Goal: Information Seeking & Learning: Understand process/instructions

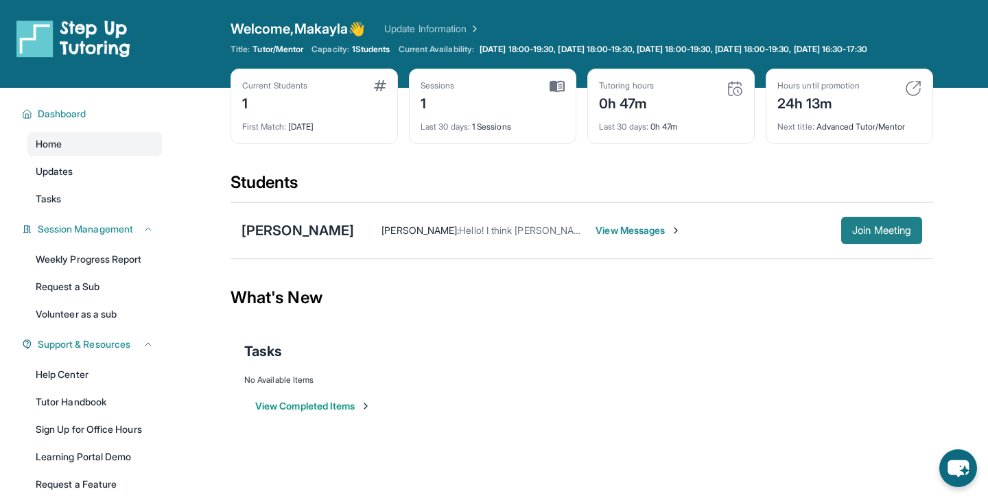
click at [865, 235] on span "Join Meeting" at bounding box center [881, 230] width 59 height 8
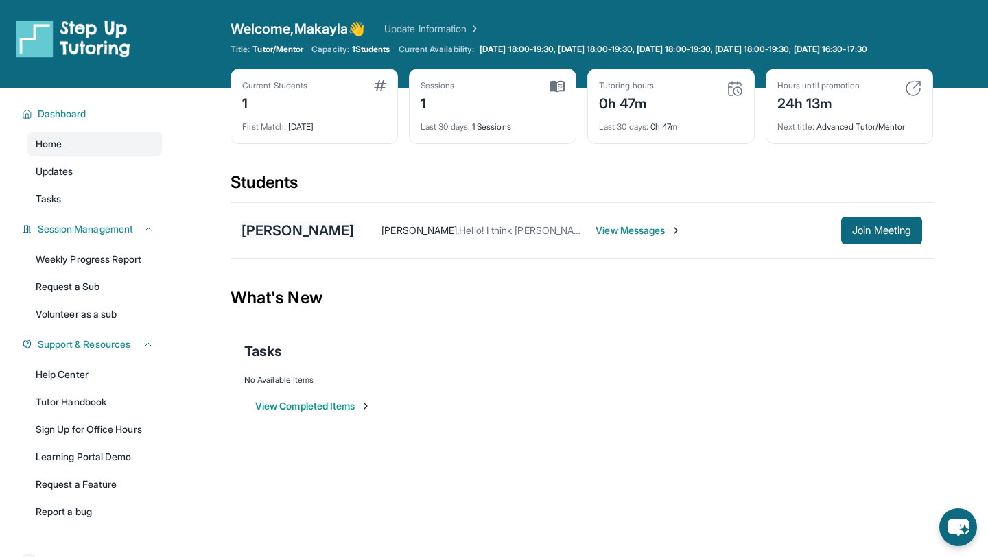
click at [323, 240] on div "[PERSON_NAME]" at bounding box center [297, 230] width 113 height 19
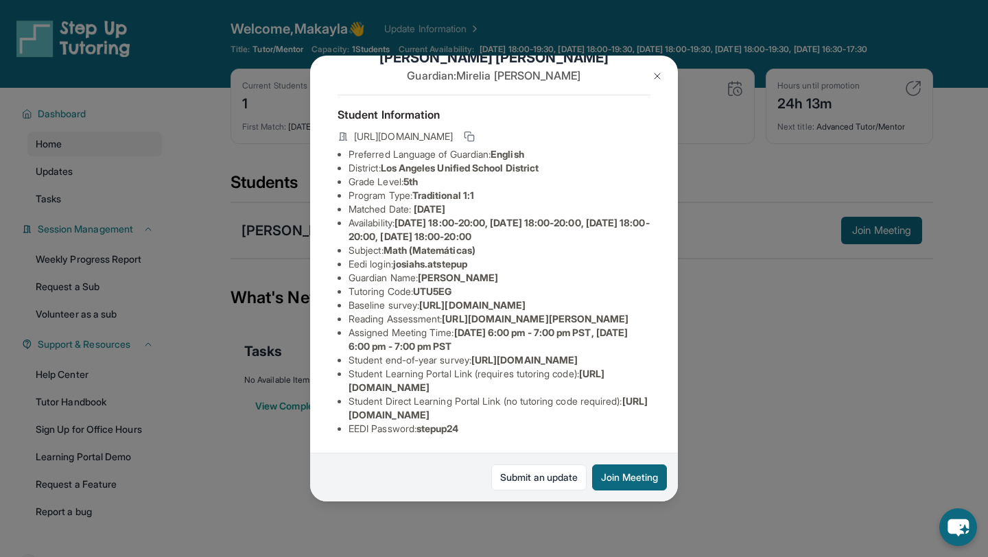
scroll to position [102, 0]
drag, startPoint x: 404, startPoint y: 201, endPoint x: 482, endPoint y: 201, distance: 77.5
click at [482, 257] on li "Eedi login : [PERSON_NAME].atstepup" at bounding box center [499, 264] width 302 height 14
copy li "josiahs.atstepup"
click at [402, 258] on span "josiahs.atstepup" at bounding box center [430, 264] width 74 height 12
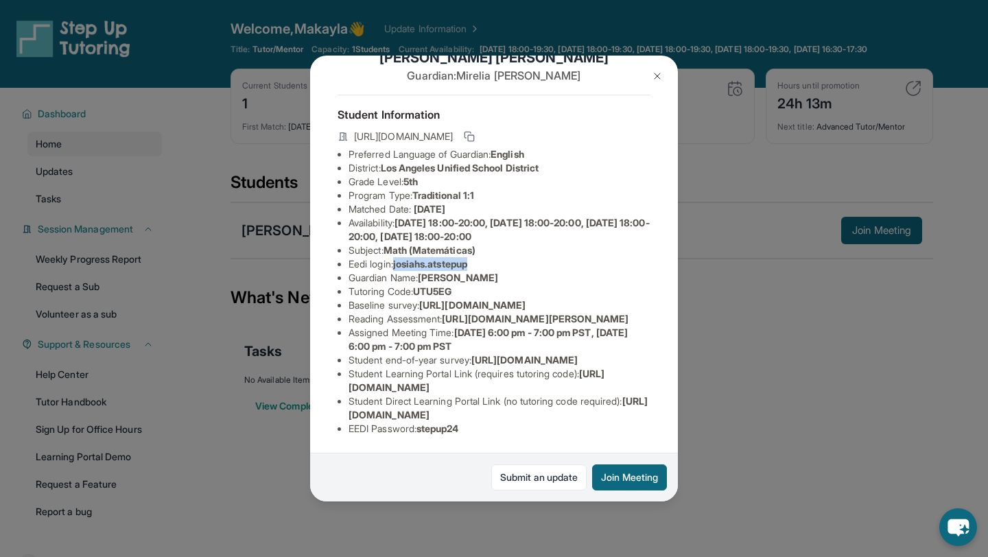
drag, startPoint x: 396, startPoint y: 198, endPoint x: 477, endPoint y: 197, distance: 81.6
click at [477, 257] on li "Eedi login : [PERSON_NAME].atstepup" at bounding box center [499, 264] width 302 height 14
copy li "josiahs.atstepup"
click at [431, 326] on li "Reading Assessment : [URL][DOMAIN_NAME][PERSON_NAME]" at bounding box center [499, 319] width 302 height 14
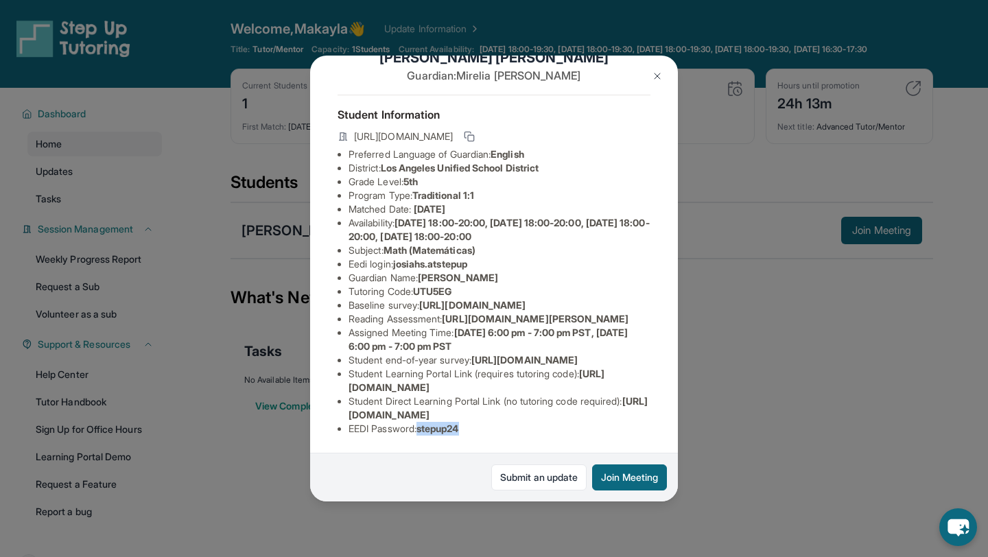
drag, startPoint x: 423, startPoint y: 431, endPoint x: 474, endPoint y: 431, distance: 51.4
click at [474, 431] on li "EEDI Password : stepup24" at bounding box center [499, 429] width 302 height 14
copy span "stepup24"
